Goal: Information Seeking & Learning: Understand process/instructions

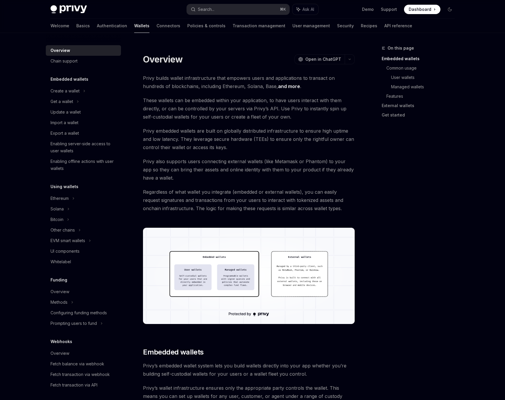
click at [238, 180] on span "Privy also supports users connecting external wallets (like Metamask or Phantom…" at bounding box center [249, 169] width 212 height 25
click at [239, 168] on span "Privy also supports users connecting external wallets (like Metamask or Phantom…" at bounding box center [249, 169] width 212 height 25
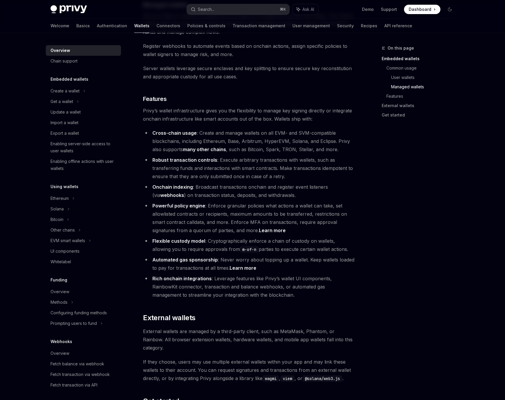
scroll to position [619, 0]
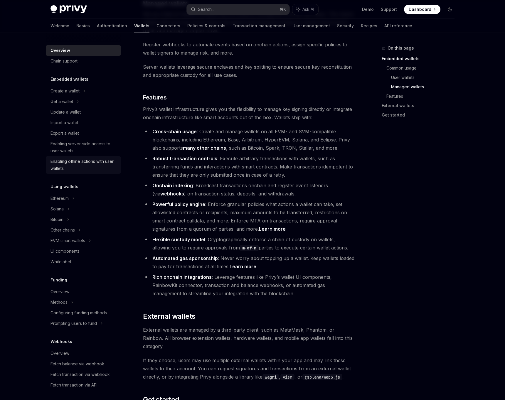
click at [93, 166] on div "Enabling offline actions with user wallets" at bounding box center [83, 165] width 67 height 14
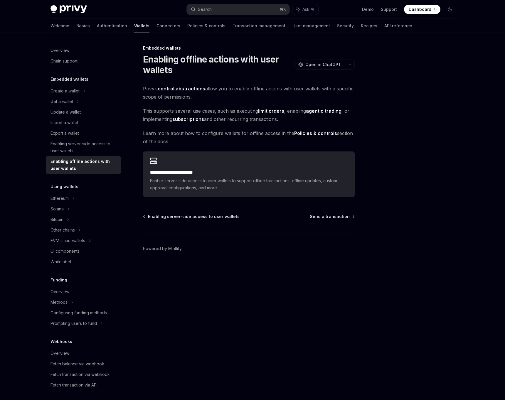
click at [322, 222] on div "Enabling server-side access to user wallets Send a transaction Powered by Mintl…" at bounding box center [249, 249] width 212 height 71
click at [87, 151] on div "Enabling server-side access to user wallets" at bounding box center [83, 147] width 67 height 14
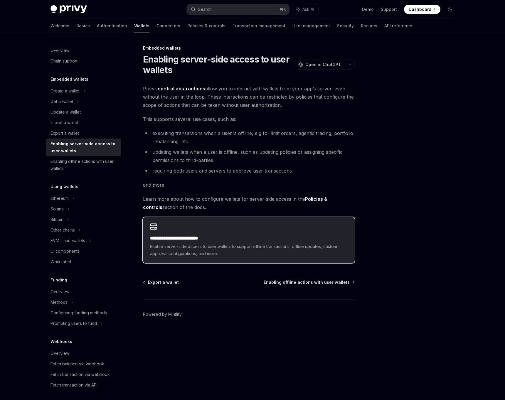
click at [173, 243] on div "**********" at bounding box center [248, 246] width 197 height 22
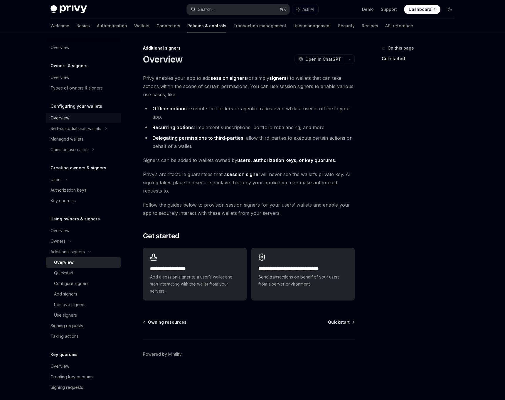
click at [70, 119] on div "Overview" at bounding box center [83, 117] width 67 height 7
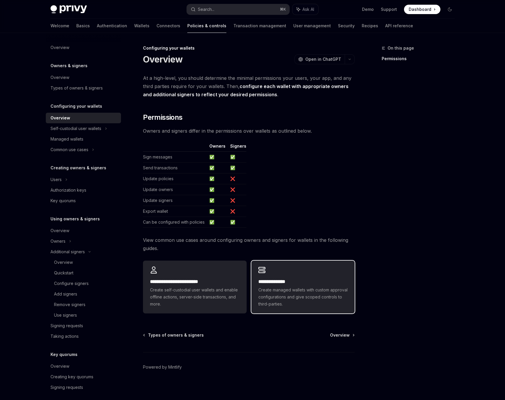
click at [283, 295] on span "Create managed wallets with custom approval configurations and give scoped cont…" at bounding box center [302, 296] width 89 height 21
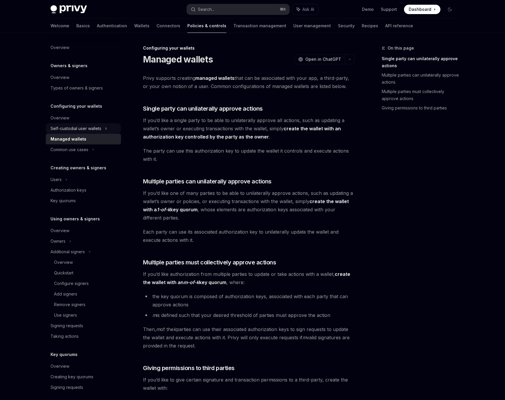
click at [80, 132] on div "Self-custodial user wallets" at bounding box center [83, 128] width 75 height 11
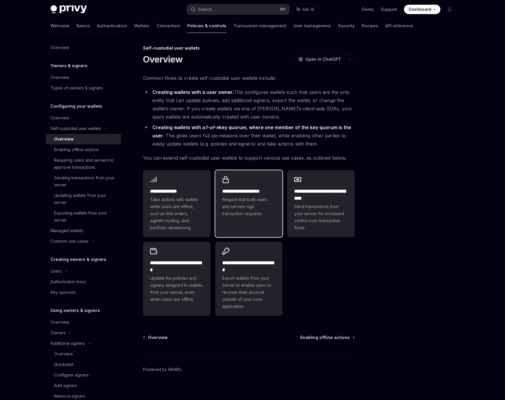
click at [252, 222] on div "**********" at bounding box center [248, 196] width 67 height 53
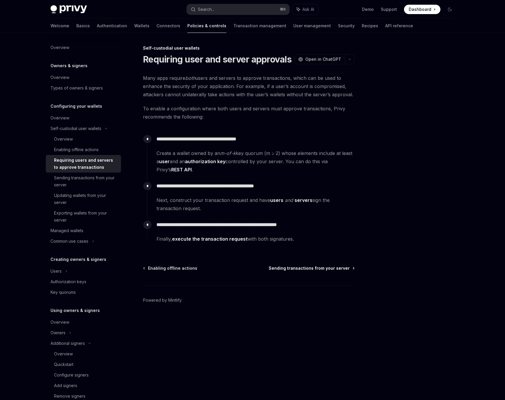
click at [310, 269] on span "Sending transactions from your server" at bounding box center [308, 268] width 81 height 6
type textarea "*"
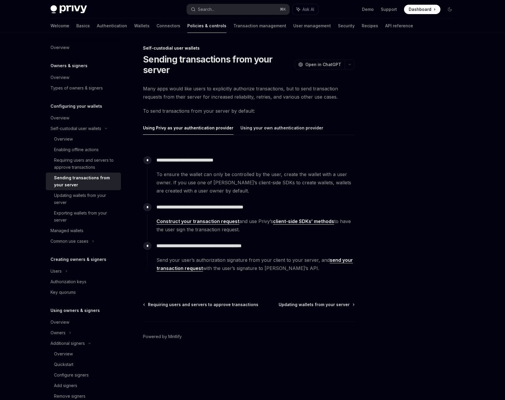
click at [349, 173] on span "To ensure the wallet can only be controlled by the user, create the wallet with…" at bounding box center [255, 182] width 198 height 25
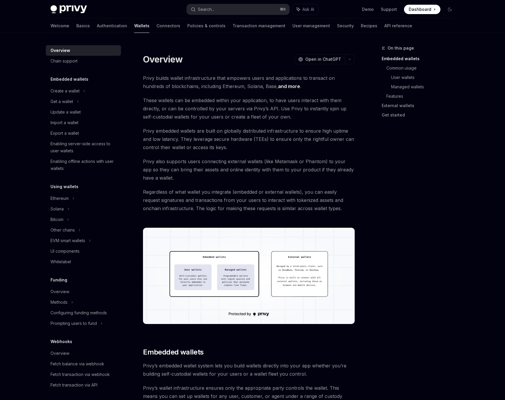
click at [265, 200] on span "Regardless of what wallet you integrate (embedded or external wallets), you can…" at bounding box center [249, 200] width 212 height 25
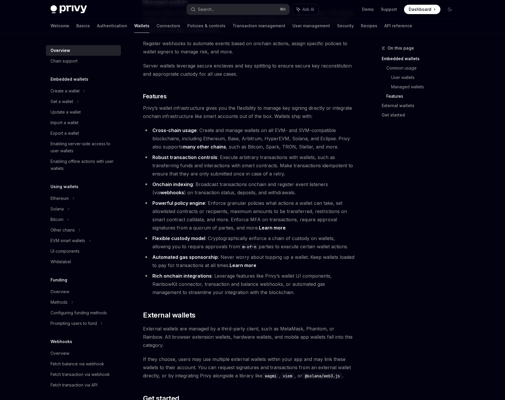
scroll to position [707, 0]
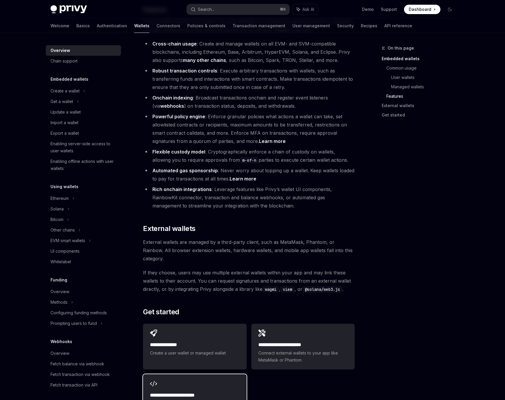
click at [208, 374] on div "**********" at bounding box center [194, 397] width 103 height 46
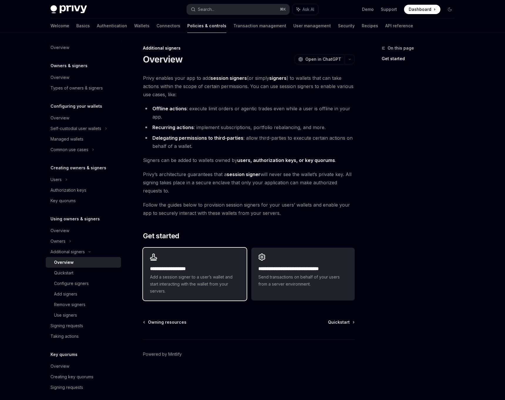
click at [218, 285] on span "Add a session signer to a user’s wallet and start interacting with the wallet f…" at bounding box center [194, 283] width 89 height 21
type textarea "*"
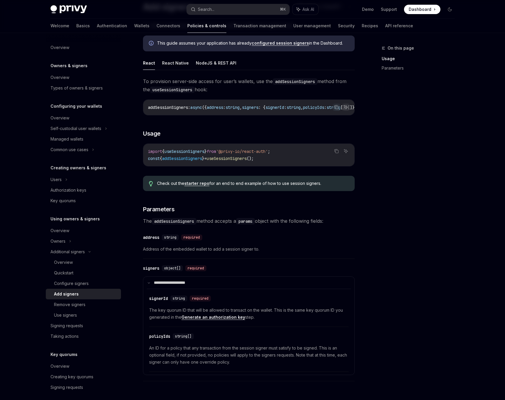
scroll to position [58, 0]
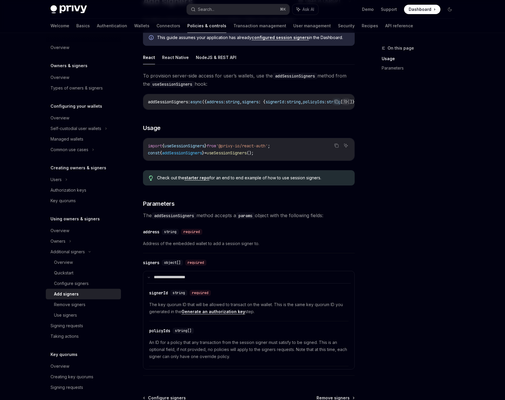
click at [411, 243] on div "On this page Usage Parameters" at bounding box center [414, 222] width 89 height 355
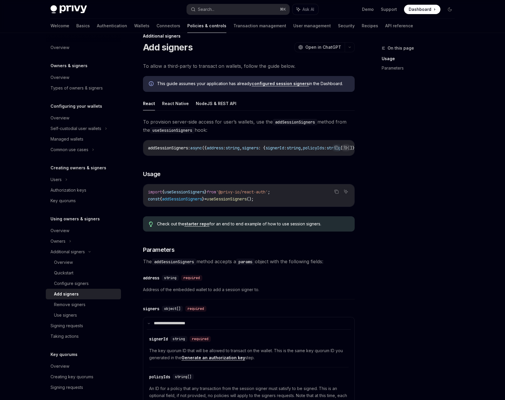
scroll to position [0, 0]
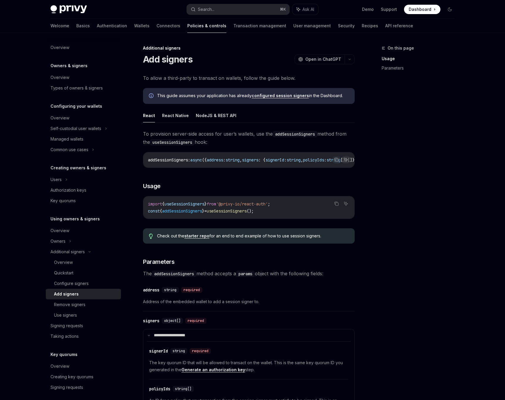
click at [405, 217] on div "On this page Usage Parameters" at bounding box center [414, 222] width 89 height 355
click at [402, 192] on div "On this page Usage Parameters" at bounding box center [414, 222] width 89 height 355
click at [411, 179] on div "On this page Usage Parameters" at bounding box center [414, 222] width 89 height 355
click at [354, 206] on div "Copy Ask AI import { useSessionSigners } from '@privy-io/react-auth' ; const { …" at bounding box center [249, 207] width 212 height 23
